Goal: Task Accomplishment & Management: Manage account settings

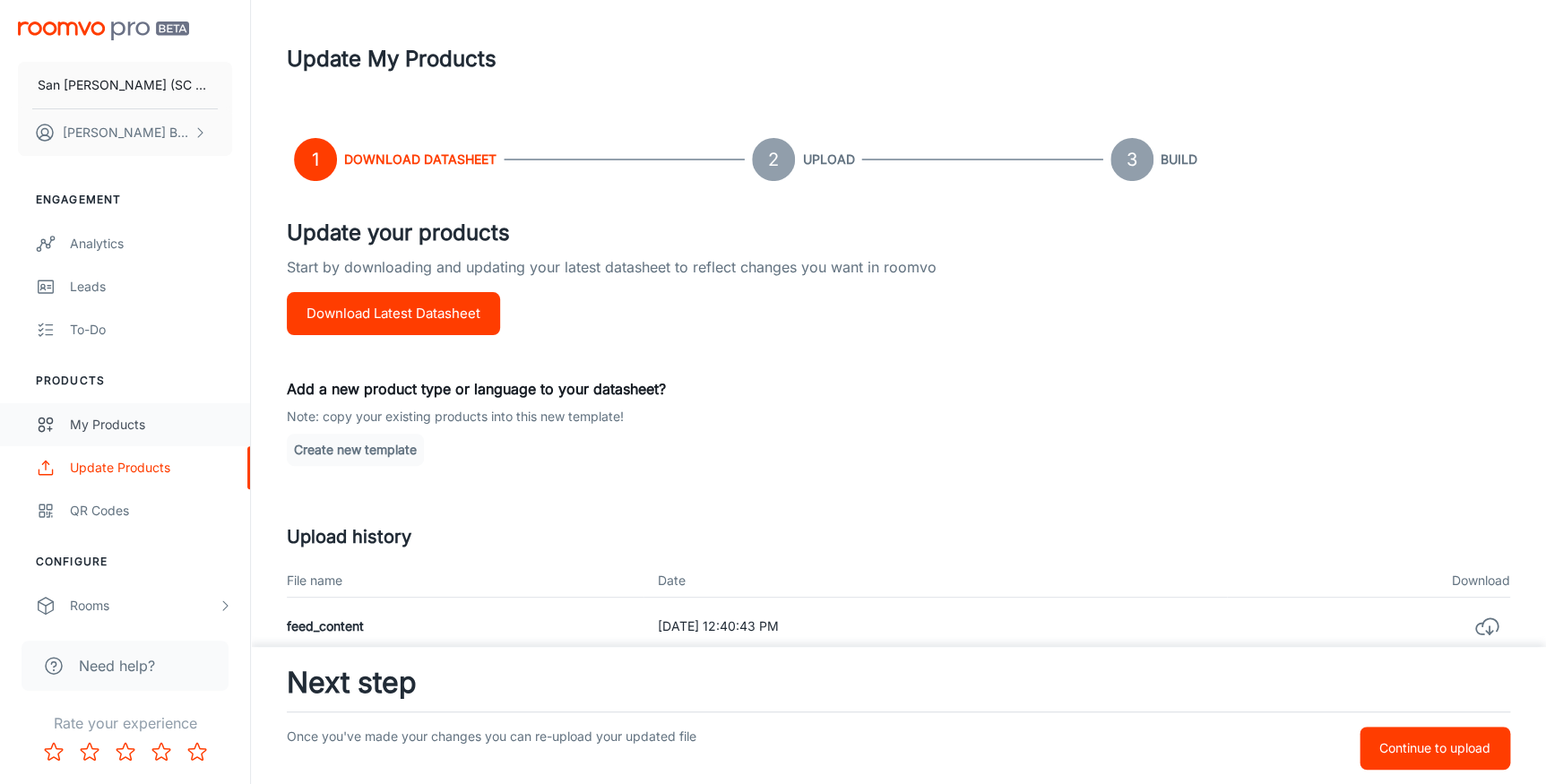
click at [102, 424] on div "My Products" at bounding box center [150, 424] width 162 height 19
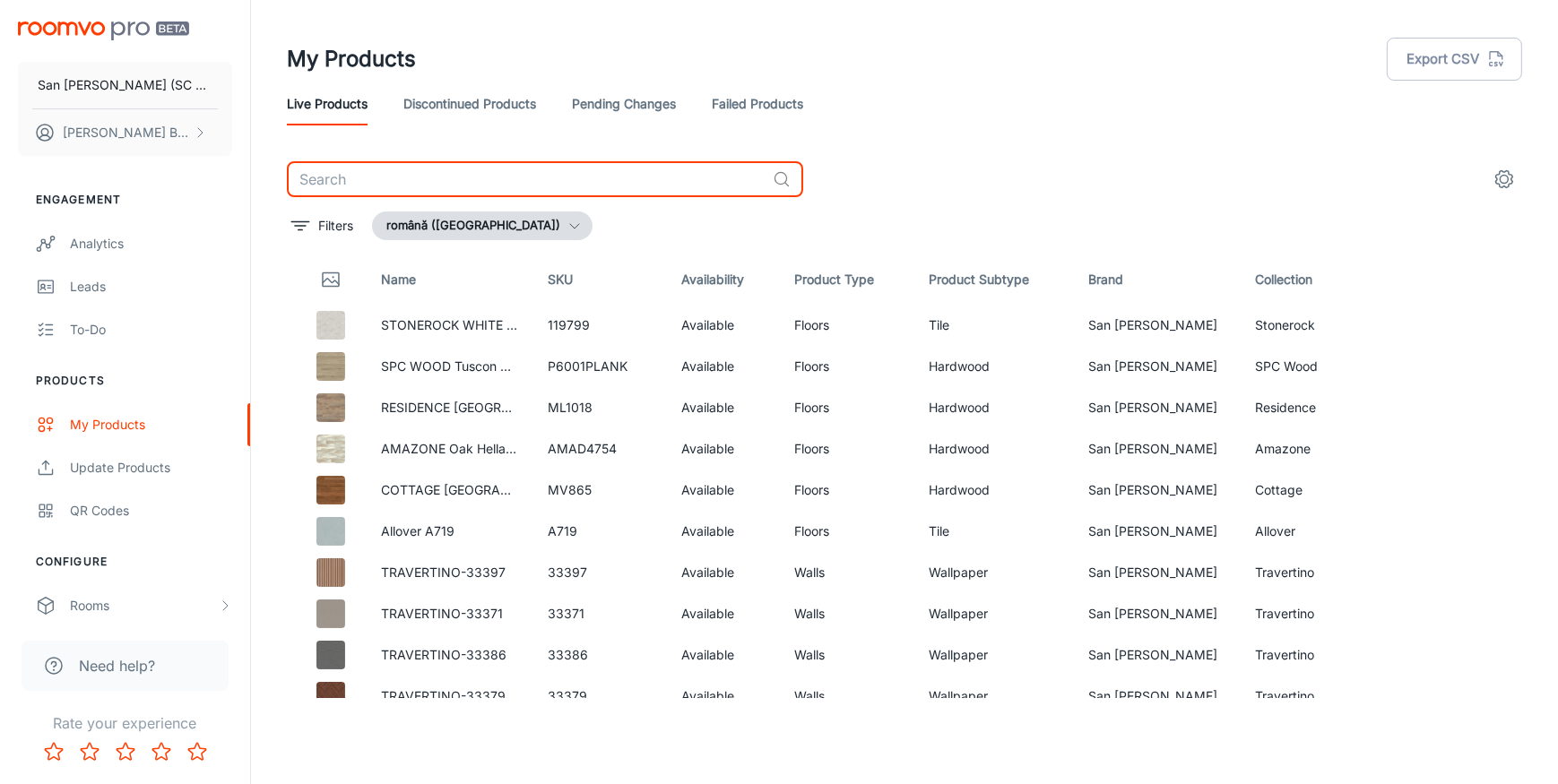
click at [439, 187] on input "text" at bounding box center [526, 178] width 478 height 36
click at [376, 178] on input "text" at bounding box center [526, 178] width 478 height 36
click at [488, 183] on input "text" at bounding box center [526, 178] width 478 height 36
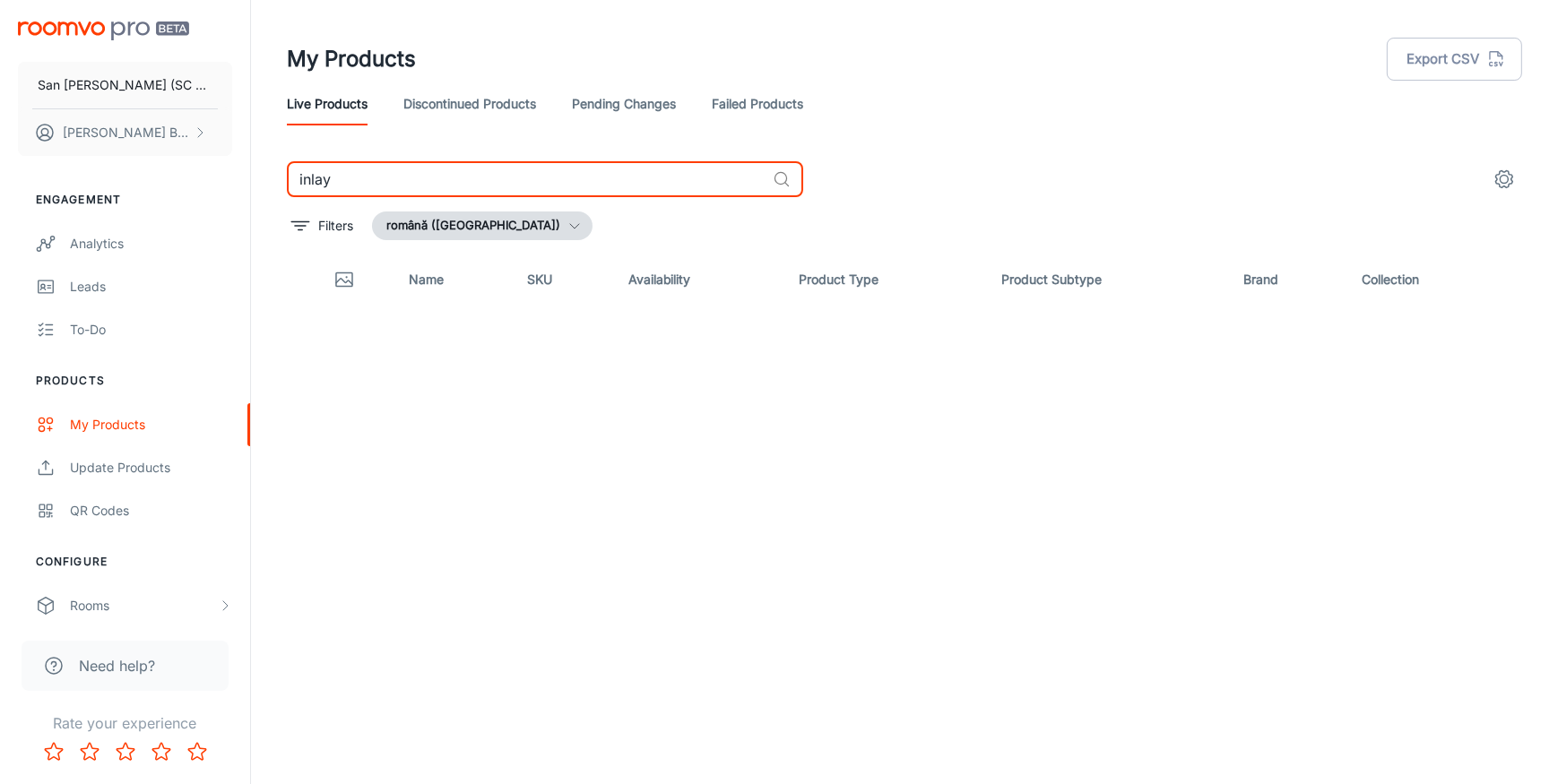
type input "inlay"
click at [456, 107] on link "Discontinued Products" at bounding box center [470, 103] width 133 height 43
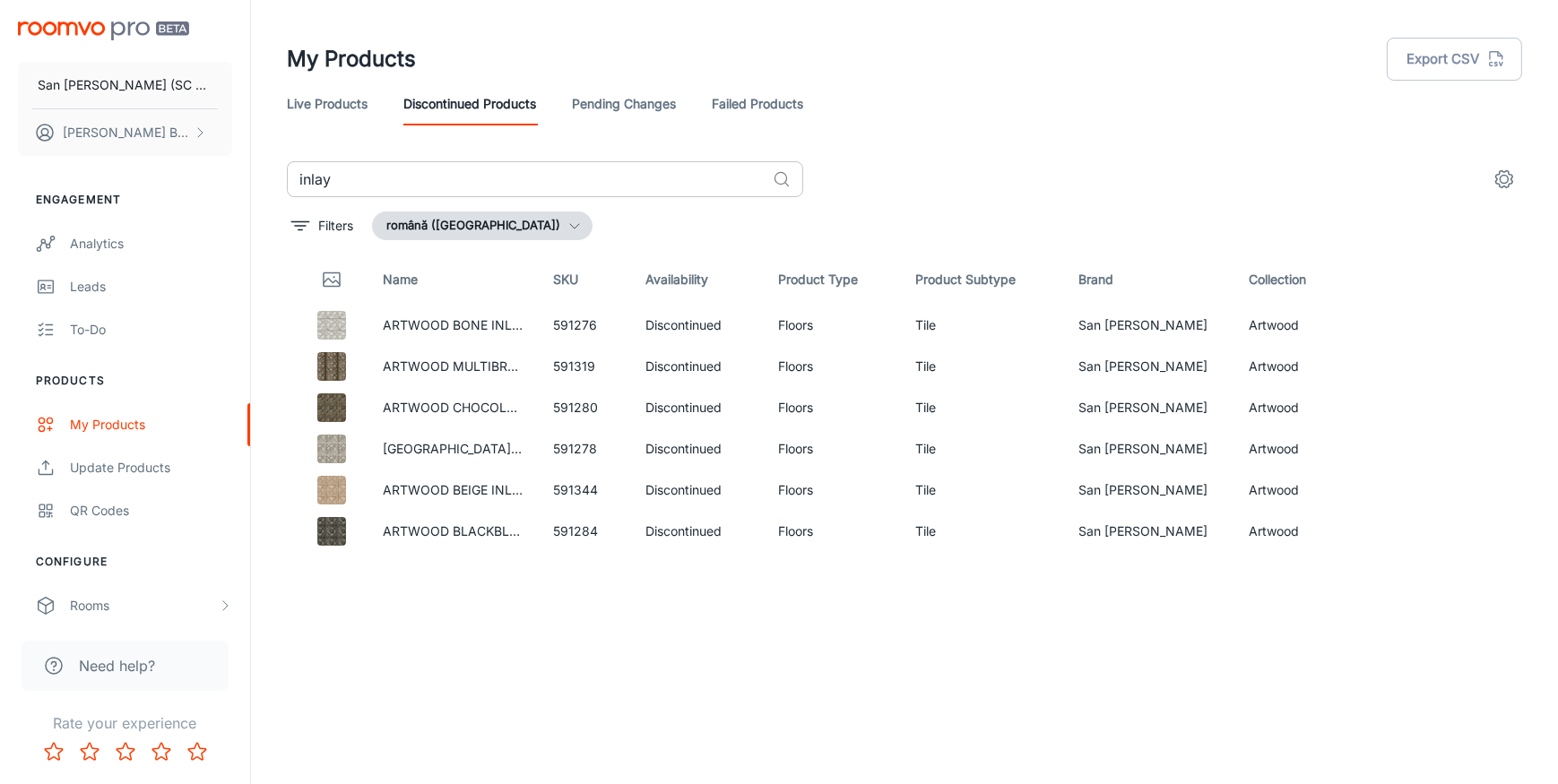
click at [402, 175] on input "inlay" at bounding box center [526, 178] width 478 height 36
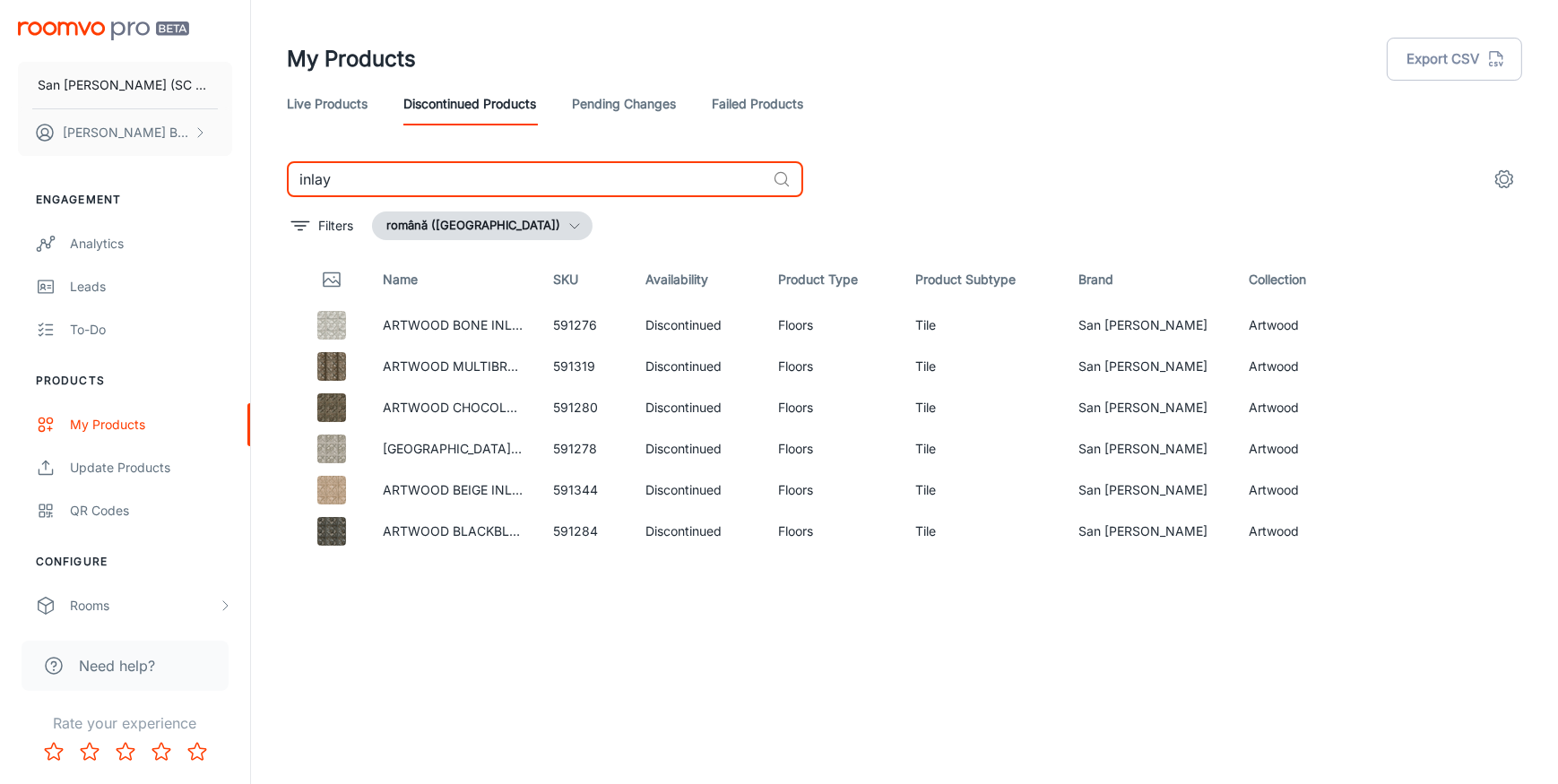
click at [402, 175] on input "inlay" at bounding box center [526, 178] width 478 height 36
click at [97, 465] on div "Update Products" at bounding box center [150, 468] width 162 height 19
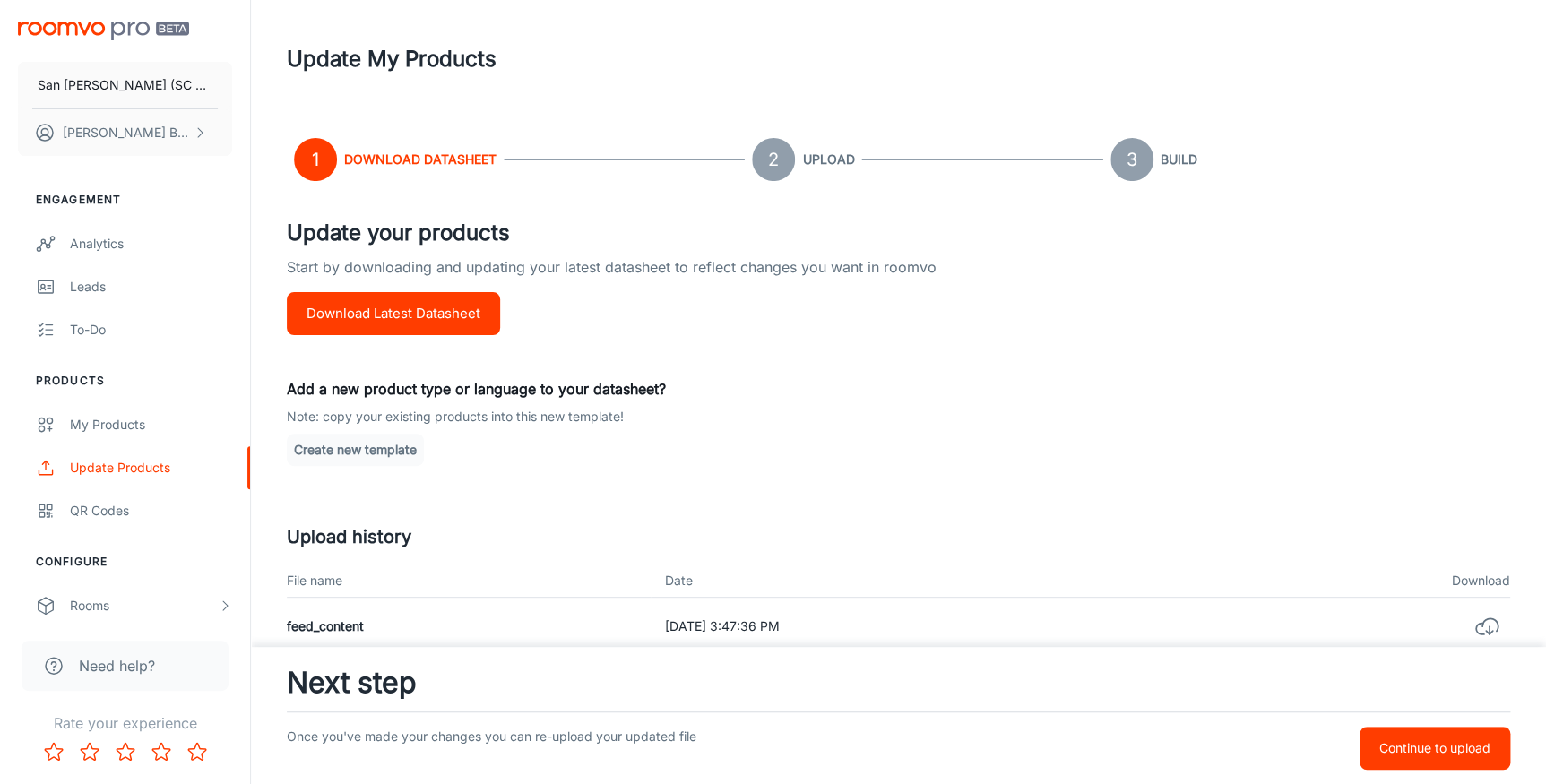
click at [425, 311] on button "Download Latest Datasheet" at bounding box center [393, 313] width 213 height 43
